Goal: Task Accomplishment & Management: Manage account settings

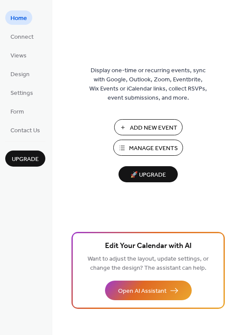
click at [164, 128] on span "Add New Event" at bounding box center [153, 128] width 47 height 9
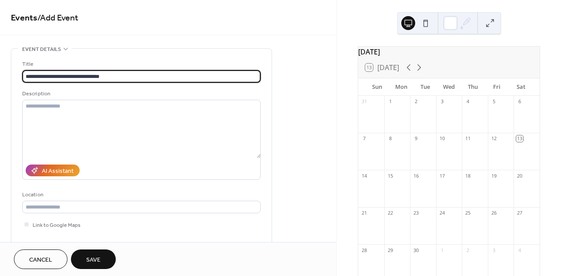
type input "**********"
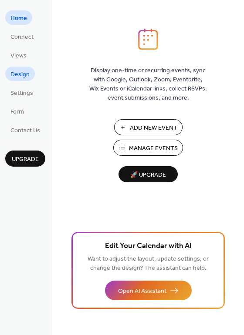
click at [29, 74] on link "Design" at bounding box center [20, 74] width 30 height 14
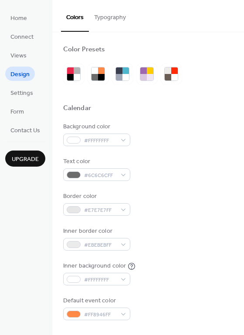
click at [124, 16] on button "Typography" at bounding box center [110, 15] width 42 height 31
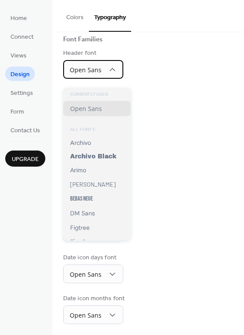
scroll to position [64, 0]
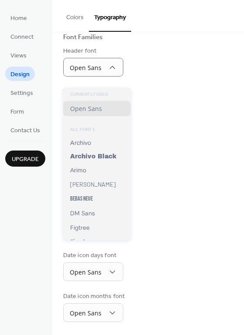
click at [201, 134] on div "Day numbers font Open Sans" at bounding box center [148, 143] width 170 height 30
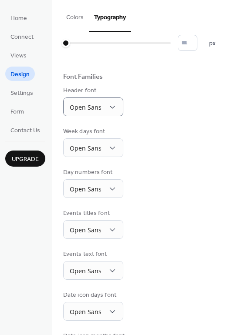
scroll to position [0, 0]
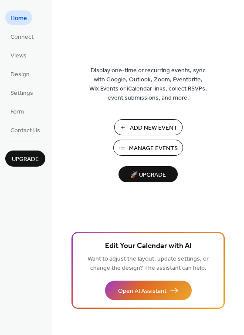
drag, startPoint x: 31, startPoint y: 78, endPoint x: 44, endPoint y: 79, distance: 13.1
click at [31, 78] on link "Design" at bounding box center [20, 74] width 30 height 14
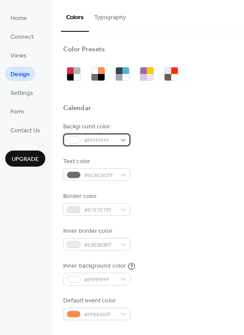
click at [121, 138] on div "#FFFFFFFF" at bounding box center [96, 140] width 67 height 13
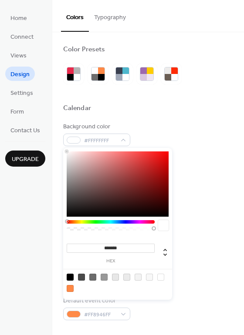
click at [95, 222] on div at bounding box center [111, 221] width 88 height 3
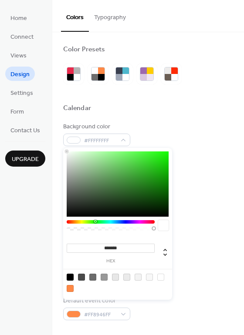
click at [89, 165] on div at bounding box center [118, 183] width 102 height 65
type input "*******"
click at [101, 171] on div at bounding box center [118, 183] width 102 height 65
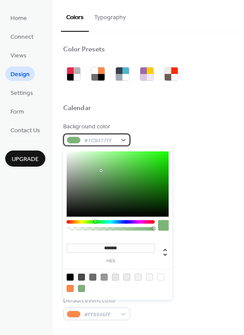
click at [117, 141] on div "#7CB477FF" at bounding box center [96, 140] width 67 height 13
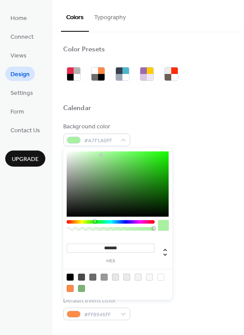
drag, startPoint x: 102, startPoint y: 161, endPoint x: 101, endPoint y: 155, distance: 6.6
click at [101, 155] on div at bounding box center [118, 183] width 102 height 65
click at [87, 222] on div at bounding box center [111, 221] width 88 height 3
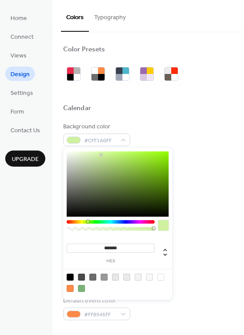
click at [83, 222] on div at bounding box center [111, 221] width 88 height 3
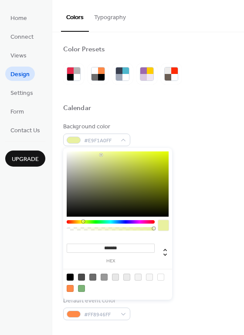
drag, startPoint x: 123, startPoint y: 160, endPoint x: 131, endPoint y: 159, distance: 7.9
click at [124, 160] on div at bounding box center [118, 183] width 102 height 65
click at [152, 157] on div at bounding box center [118, 183] width 102 height 65
click at [147, 157] on div at bounding box center [118, 183] width 102 height 65
click at [147, 165] on div at bounding box center [118, 183] width 102 height 65
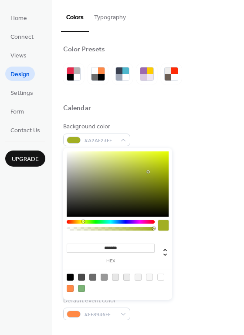
click at [148, 172] on div at bounding box center [118, 183] width 102 height 65
click at [147, 158] on div at bounding box center [118, 183] width 102 height 65
click at [152, 156] on div at bounding box center [118, 183] width 102 height 65
click at [155, 161] on div at bounding box center [118, 183] width 102 height 65
click at [152, 159] on div at bounding box center [118, 183] width 102 height 65
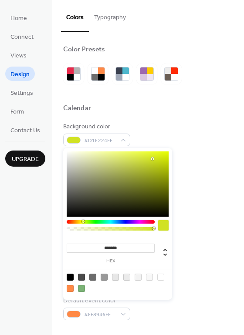
type input "*******"
click at [150, 158] on div at bounding box center [118, 183] width 102 height 65
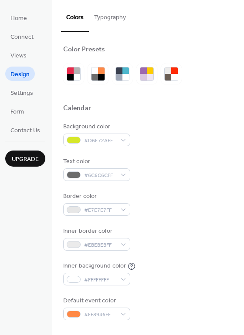
click at [194, 94] on div at bounding box center [148, 94] width 170 height 20
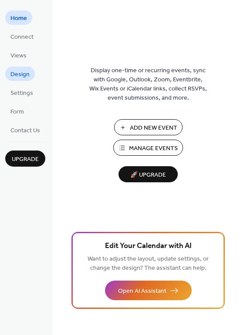
click at [28, 77] on span "Design" at bounding box center [19, 74] width 19 height 9
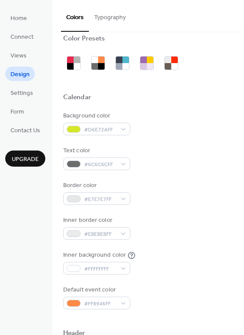
scroll to position [12, 0]
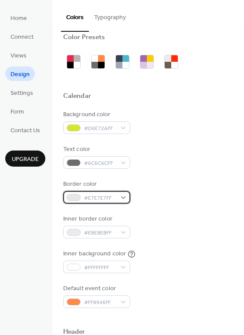
click at [94, 195] on span "#E7E7E7FF" at bounding box center [100, 198] width 32 height 9
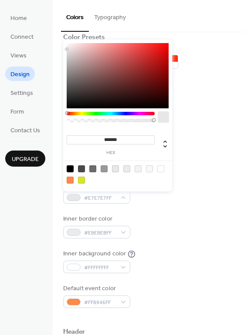
click at [96, 114] on div at bounding box center [111, 113] width 88 height 3
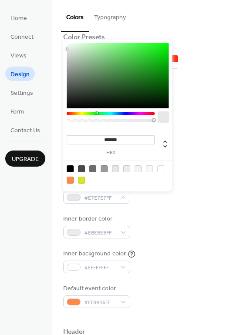
type input "*******"
click at [145, 97] on div at bounding box center [118, 75] width 102 height 65
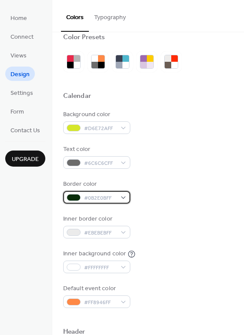
click at [118, 201] on div "#0B2E0BFF" at bounding box center [96, 197] width 67 height 13
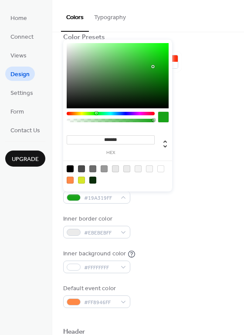
drag, startPoint x: 142, startPoint y: 84, endPoint x: 153, endPoint y: 67, distance: 19.9
click at [153, 67] on div at bounding box center [118, 75] width 102 height 65
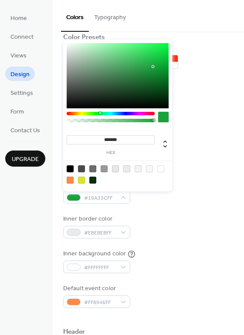
click at [100, 113] on div at bounding box center [111, 113] width 88 height 3
drag, startPoint x: 151, startPoint y: 69, endPoint x: 140, endPoint y: 65, distance: 11.6
click at [140, 65] on div at bounding box center [118, 75] width 102 height 65
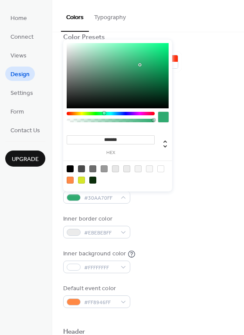
click at [104, 112] on div at bounding box center [111, 113] width 88 height 3
type input "*******"
click at [142, 63] on div at bounding box center [142, 63] width 2 height 2
click at [210, 176] on div "Background color #D6E72AFF Text color #6C6C6CFF Border color #2EB172FF Inner bo…" at bounding box center [148, 209] width 170 height 198
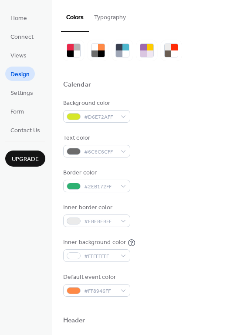
scroll to position [27, 0]
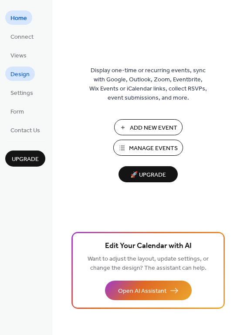
click at [29, 75] on link "Design" at bounding box center [20, 74] width 30 height 14
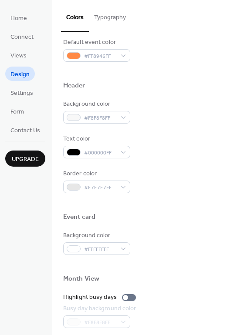
scroll to position [266, 0]
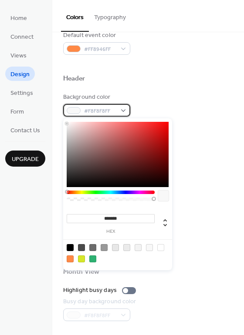
click at [108, 112] on span "#F8F8F8FF" at bounding box center [100, 111] width 32 height 9
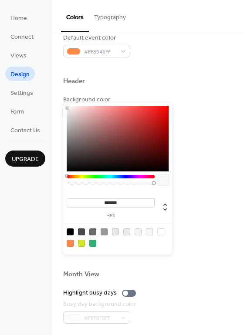
scroll to position [260, 0]
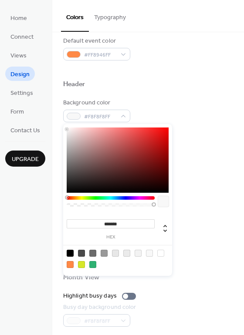
click at [93, 265] on div at bounding box center [92, 264] width 7 height 7
type input "*******"
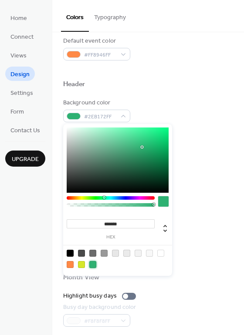
click at [232, 109] on div "Color Presets Calendar Background color #D6E72AFF Text color #6C6C6CFF Border c…" at bounding box center [148, 110] width 192 height 676
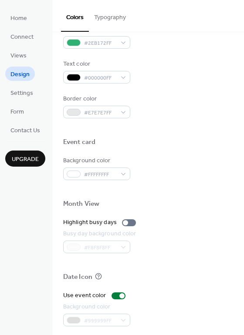
scroll to position [342, 0]
